Goal: Communication & Community: Answer question/provide support

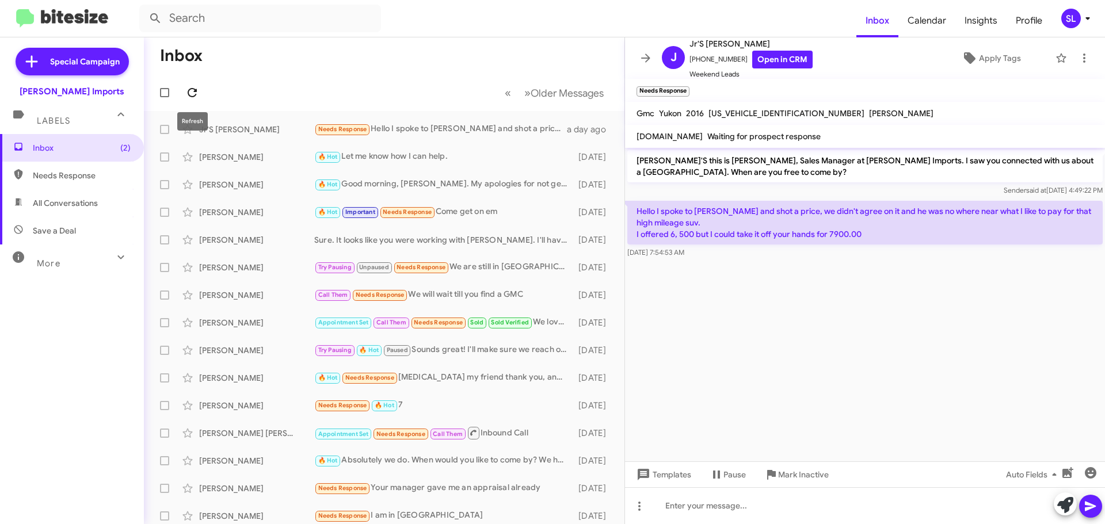
click at [191, 101] on button at bounding box center [192, 92] width 23 height 23
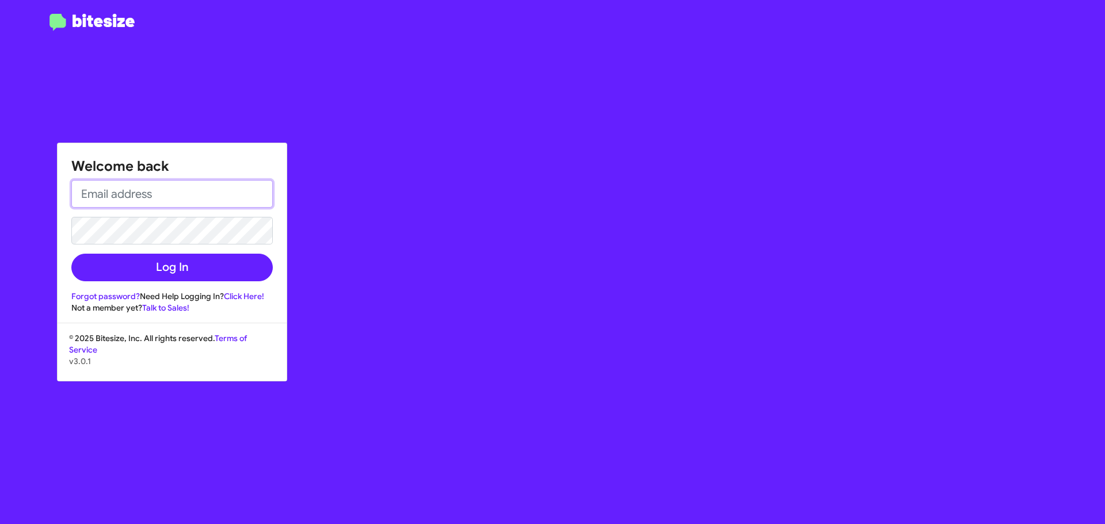
type input "[EMAIL_ADDRESS][DOMAIN_NAME]"
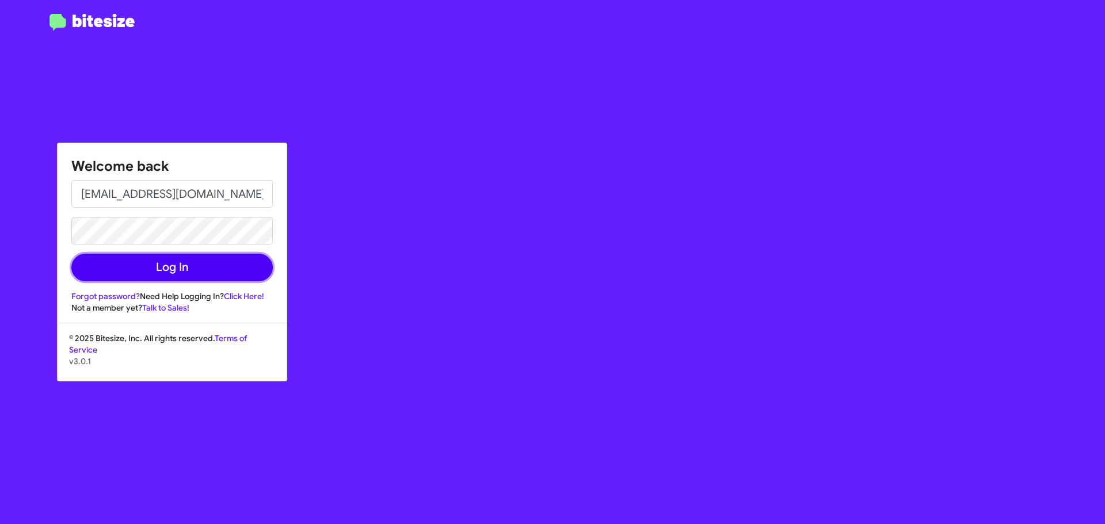
click at [170, 273] on button "Log In" at bounding box center [171, 268] width 201 height 28
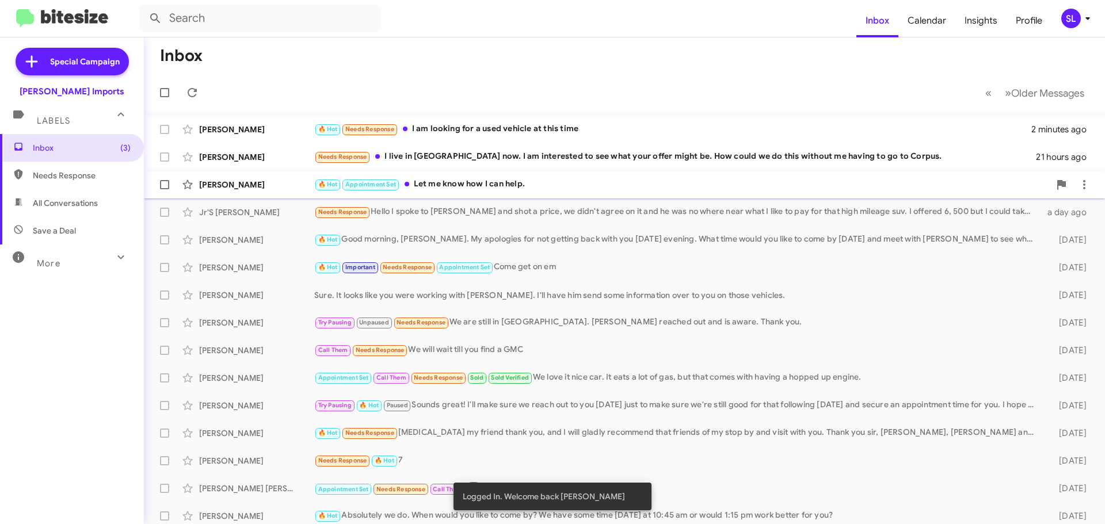
click at [542, 188] on div "🔥 Hot Appointment Set Let me know how I can help." at bounding box center [681, 184] width 735 height 13
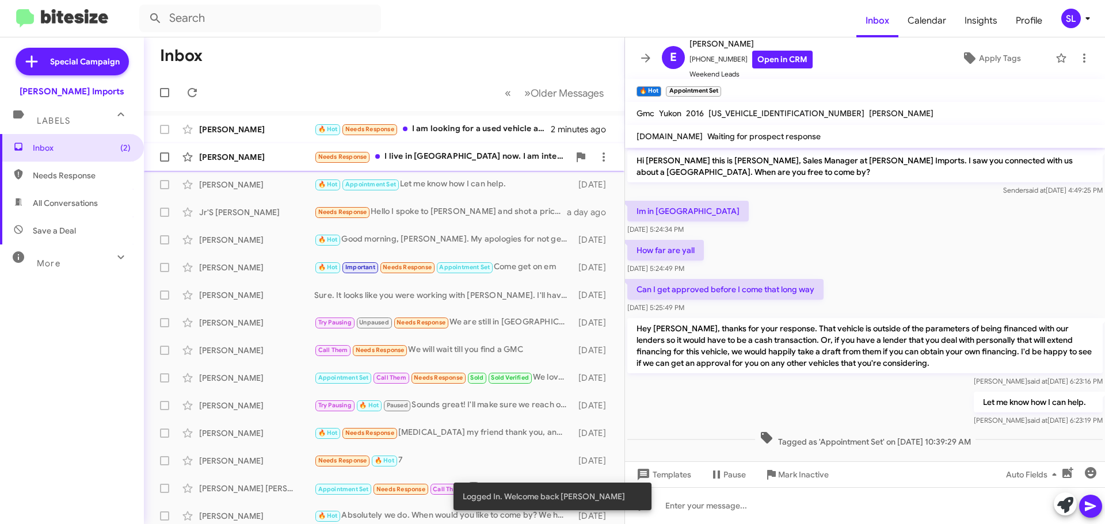
click at [435, 150] on div "Needs Response I live in [GEOGRAPHIC_DATA] now. I am interested to see what you…" at bounding box center [441, 156] width 255 height 13
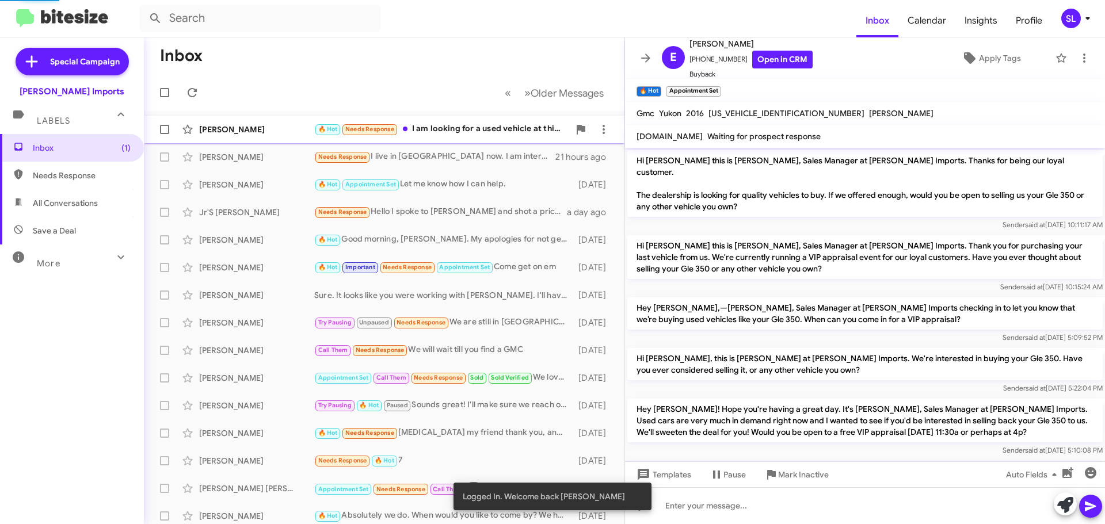
scroll to position [30, 0]
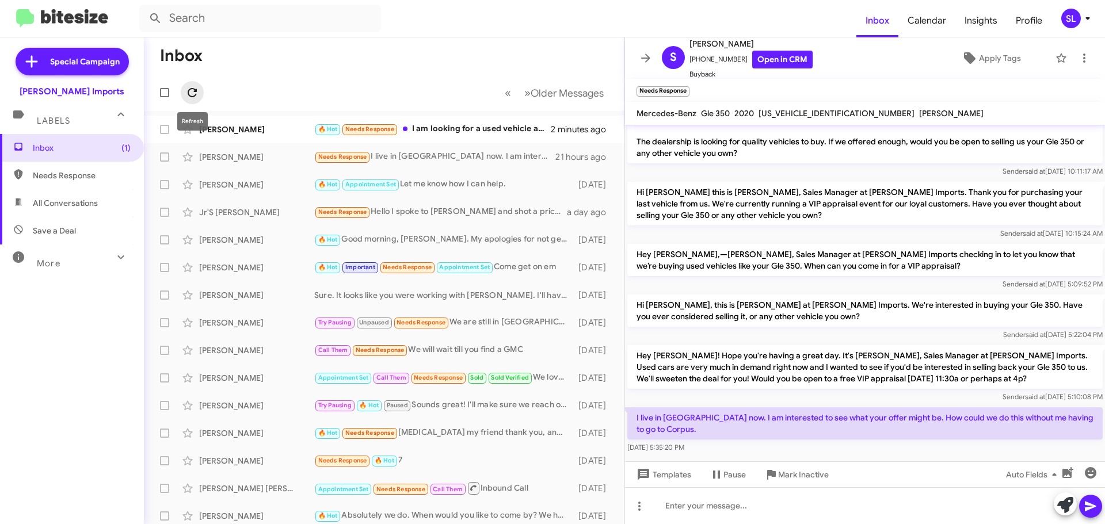
click at [192, 94] on icon at bounding box center [192, 93] width 14 height 14
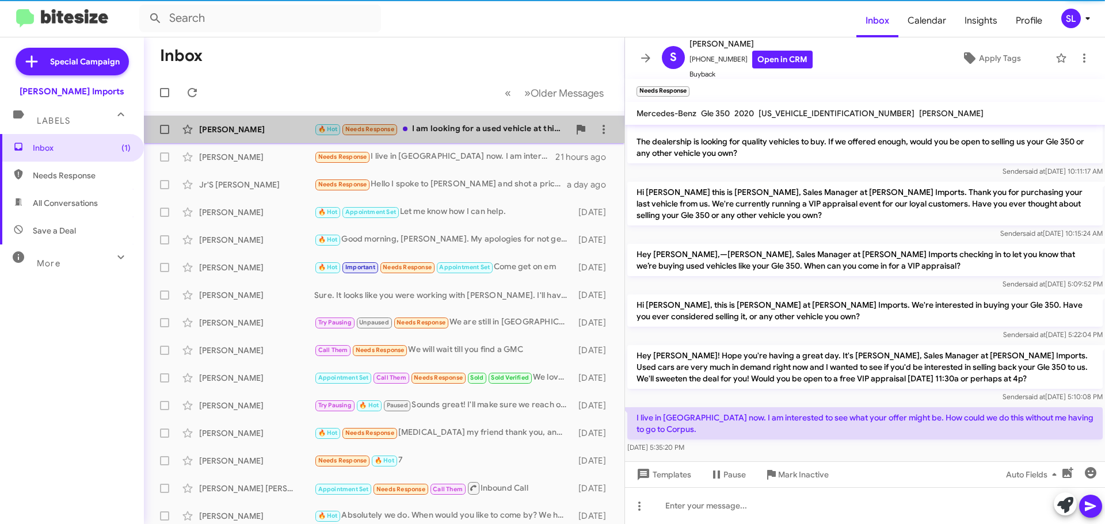
click at [471, 123] on div "🔥 Hot Needs Response I am looking for a used vehicle at this time" at bounding box center [441, 129] width 255 height 13
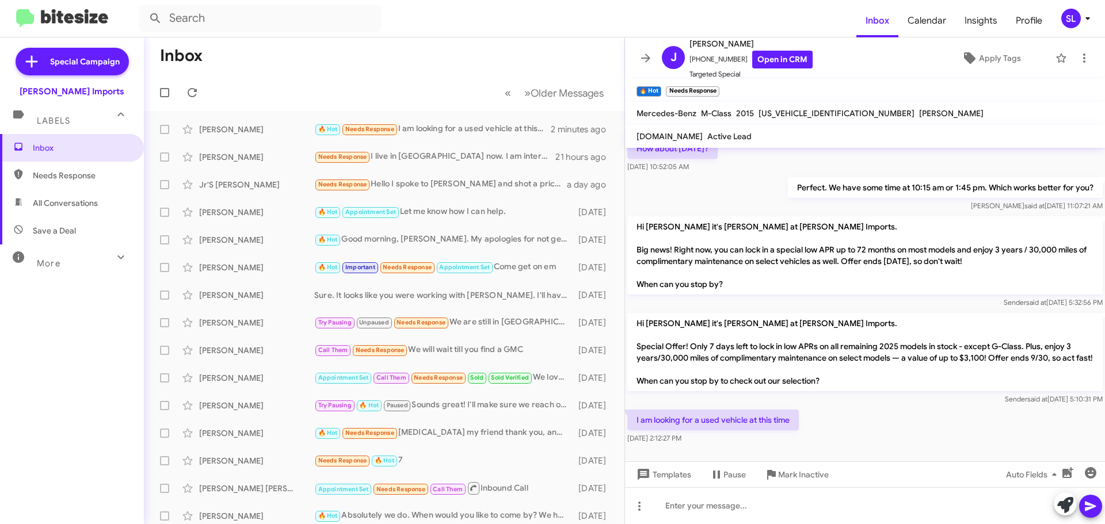
scroll to position [123, 0]
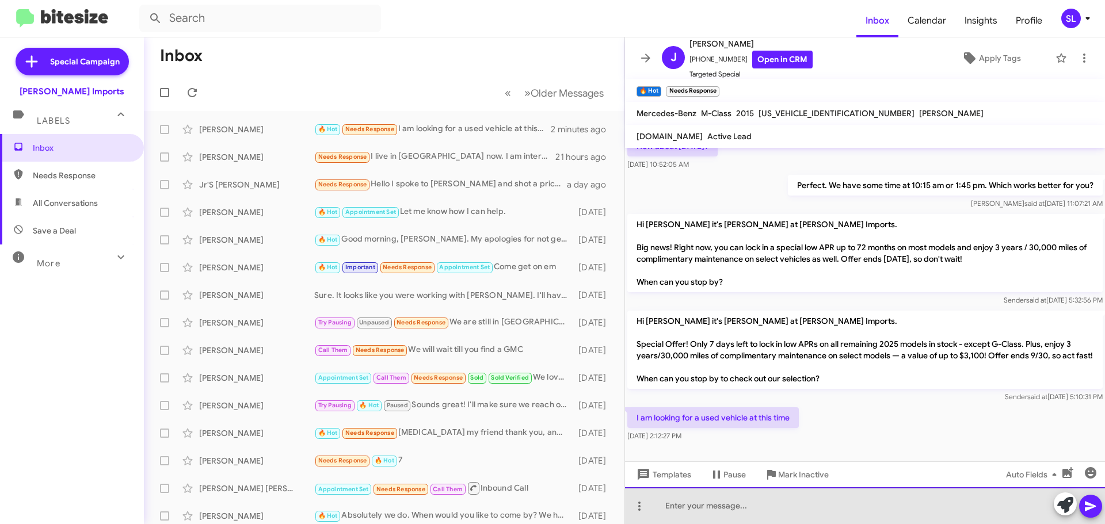
click at [734, 509] on div at bounding box center [865, 505] width 480 height 37
